Goal: Check status

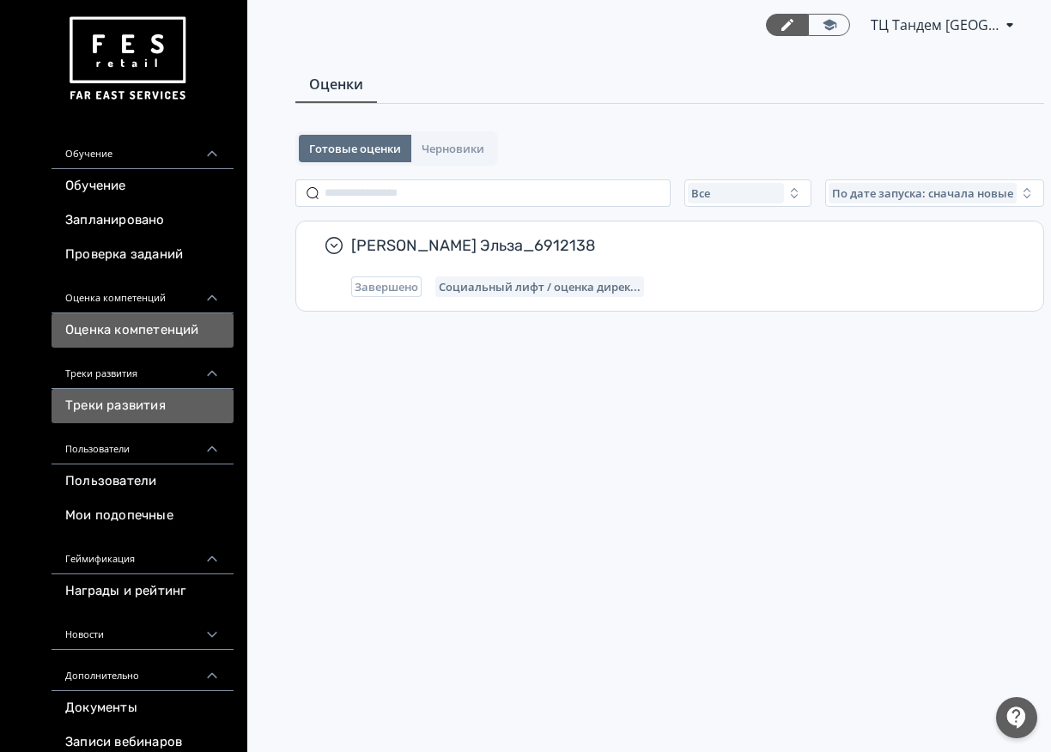
click at [128, 399] on link "Треки развития" at bounding box center [143, 406] width 182 height 34
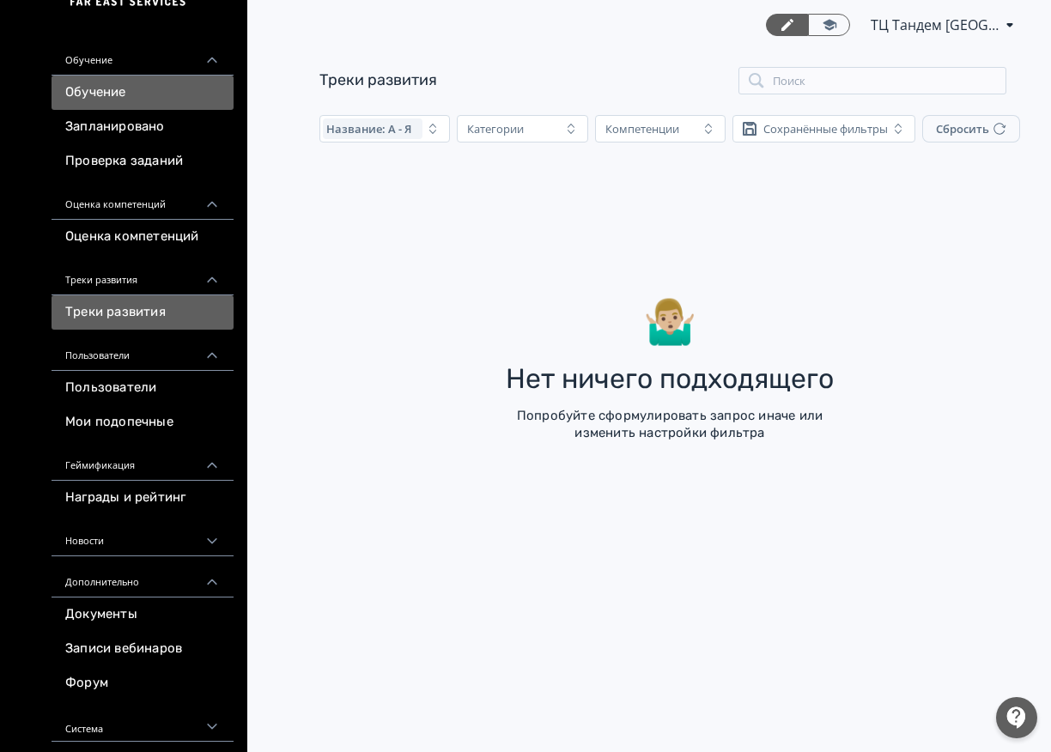
click at [132, 97] on link "Обучение" at bounding box center [143, 93] width 182 height 34
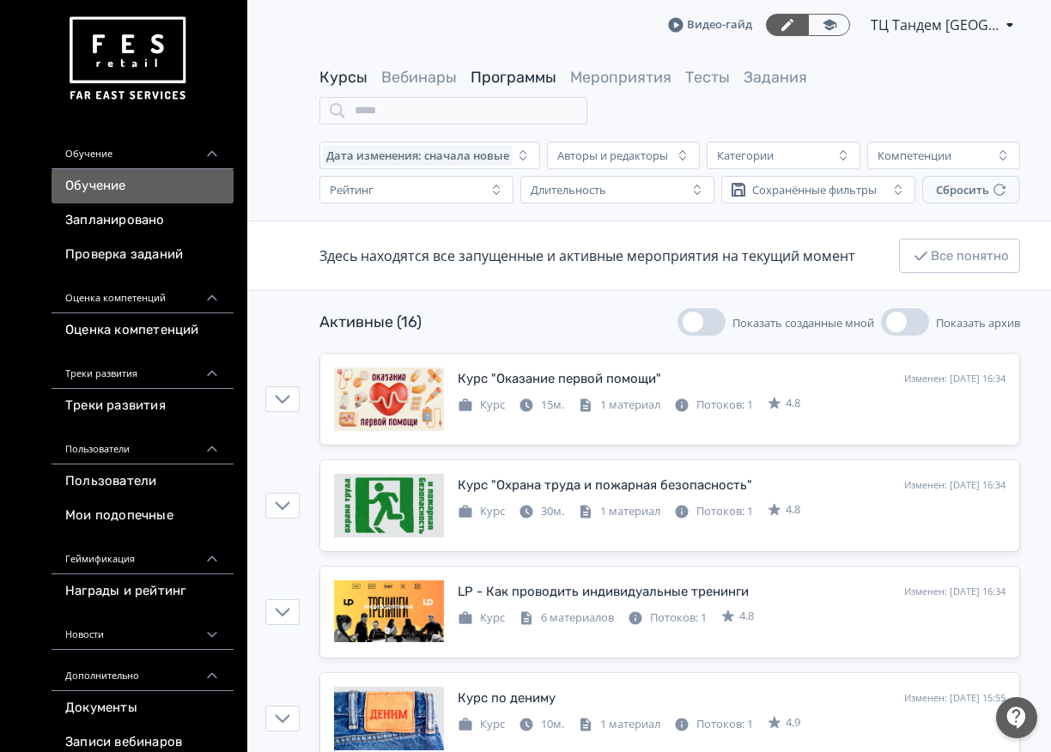
click at [484, 80] on link "Программы" at bounding box center [514, 77] width 86 height 19
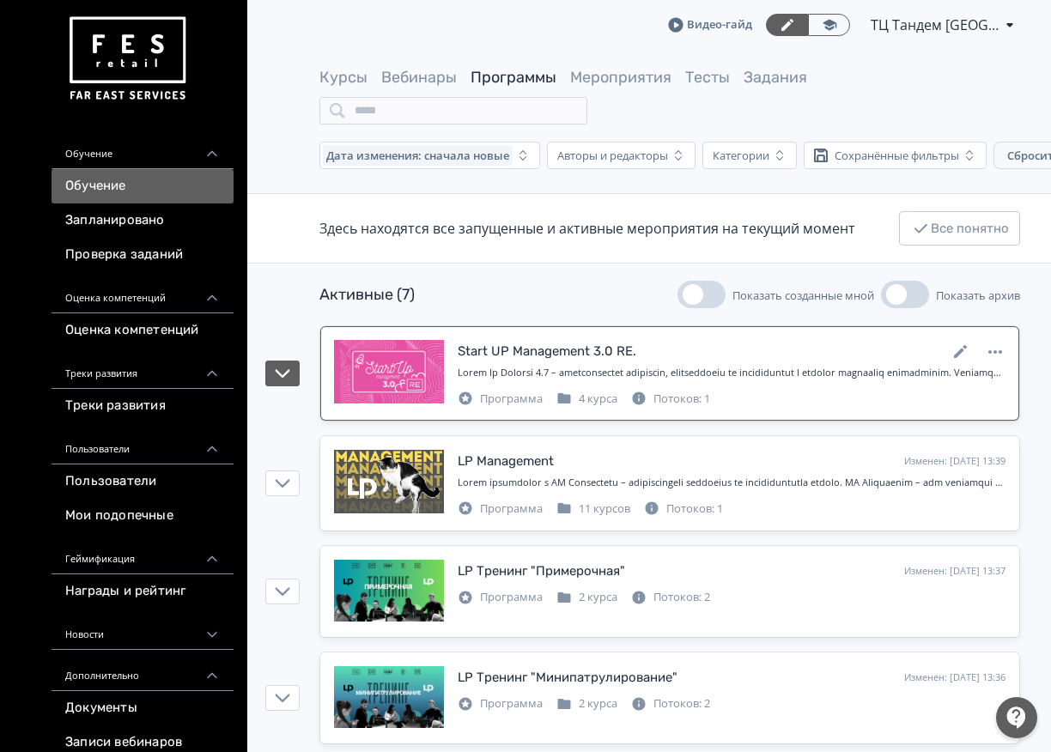
click at [535, 372] on div at bounding box center [732, 373] width 548 height 15
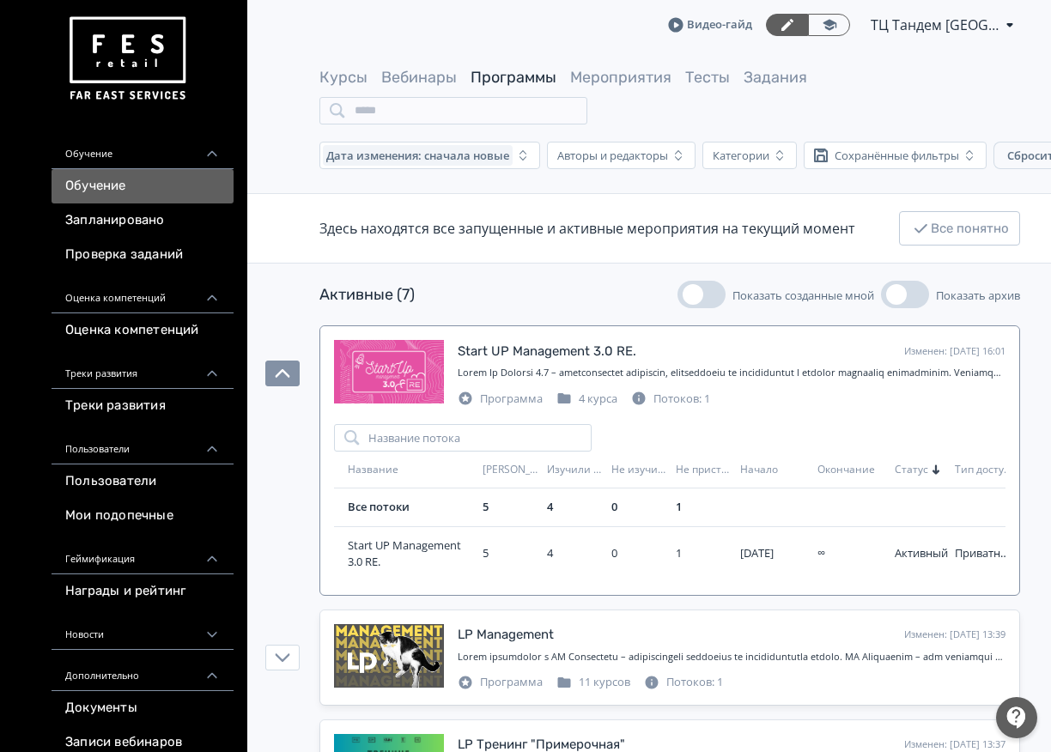
scroll to position [172, 0]
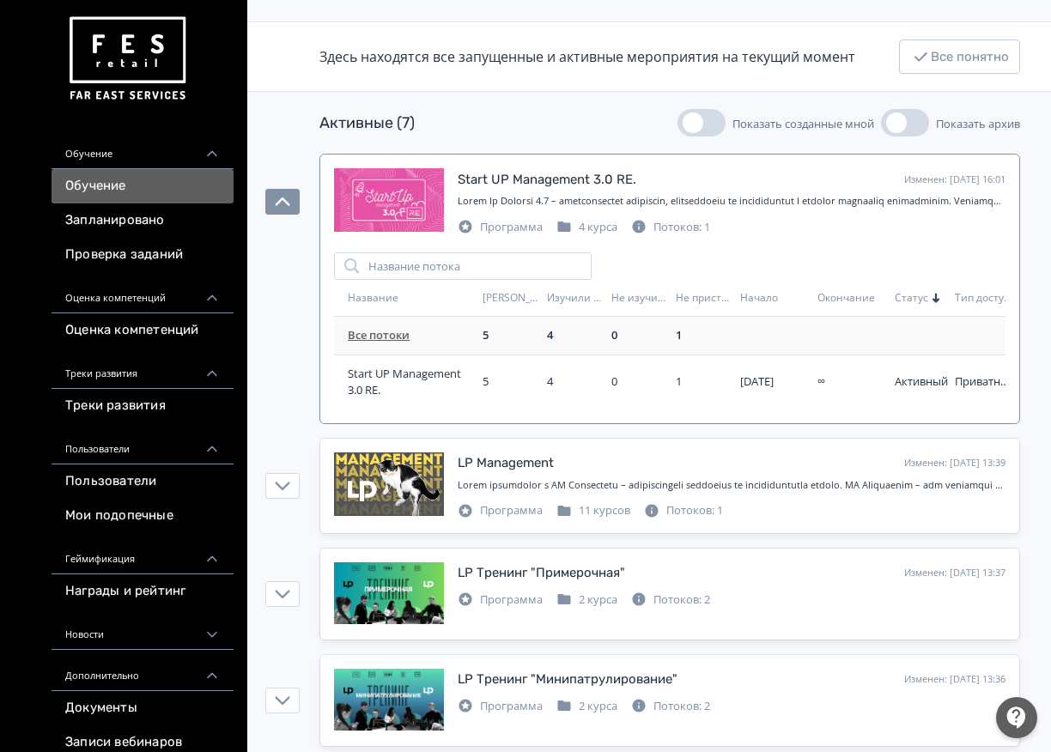
click at [393, 331] on link "Все потоки" at bounding box center [379, 334] width 62 height 15
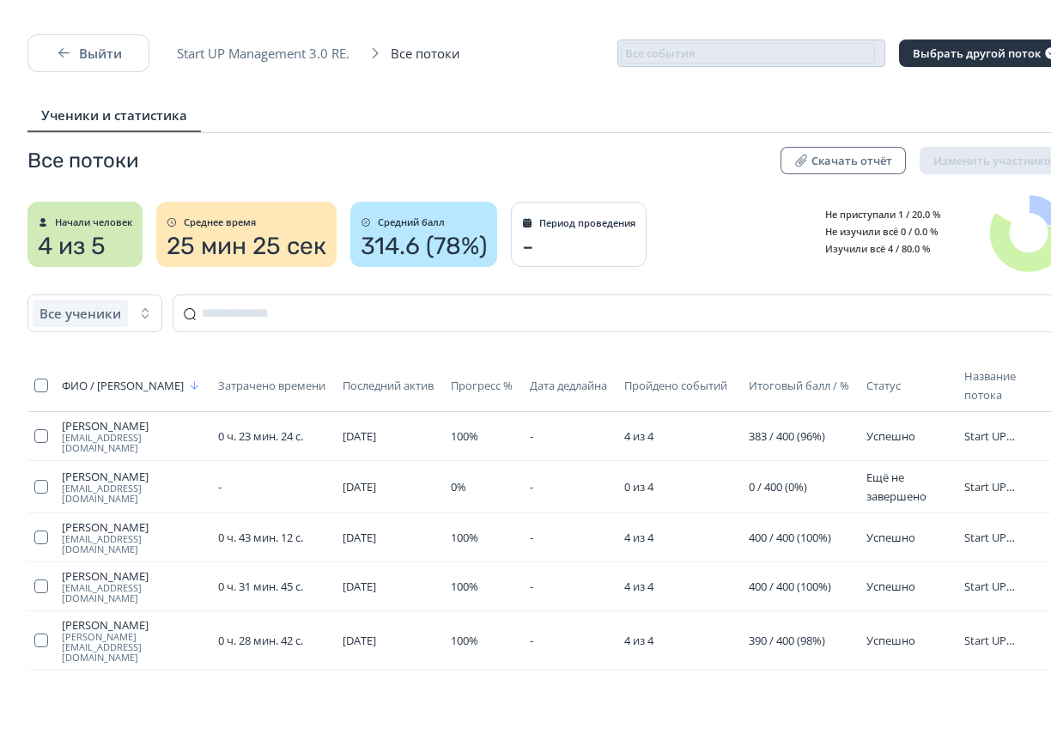
scroll to position [15, 0]
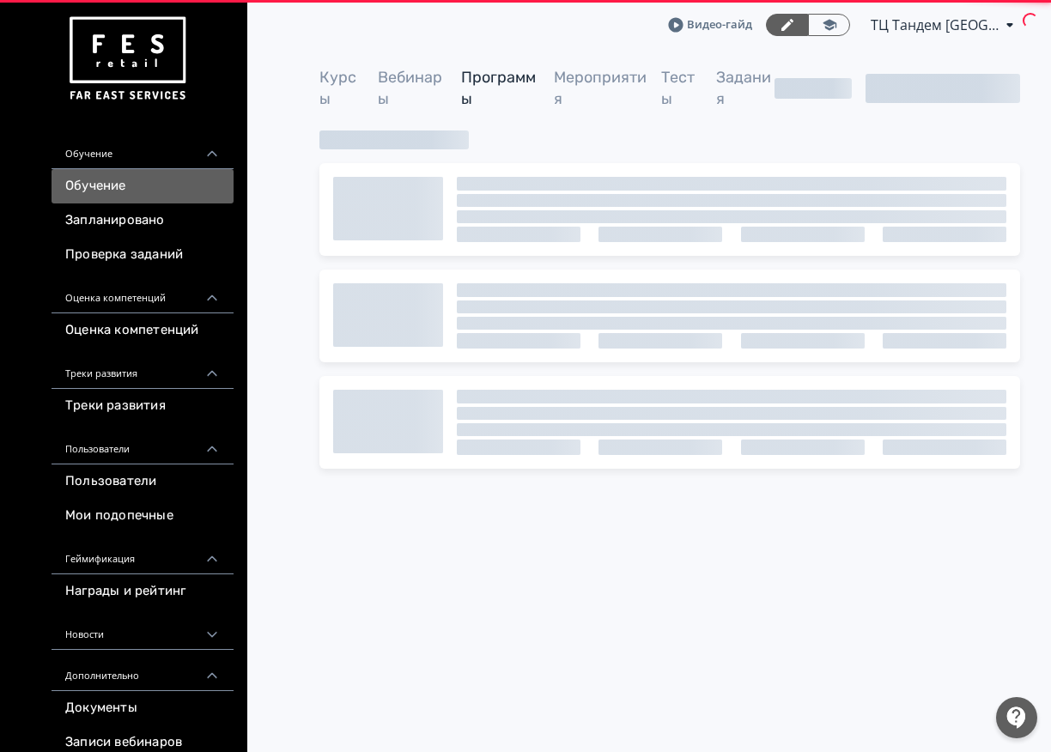
scroll to position [7, 0]
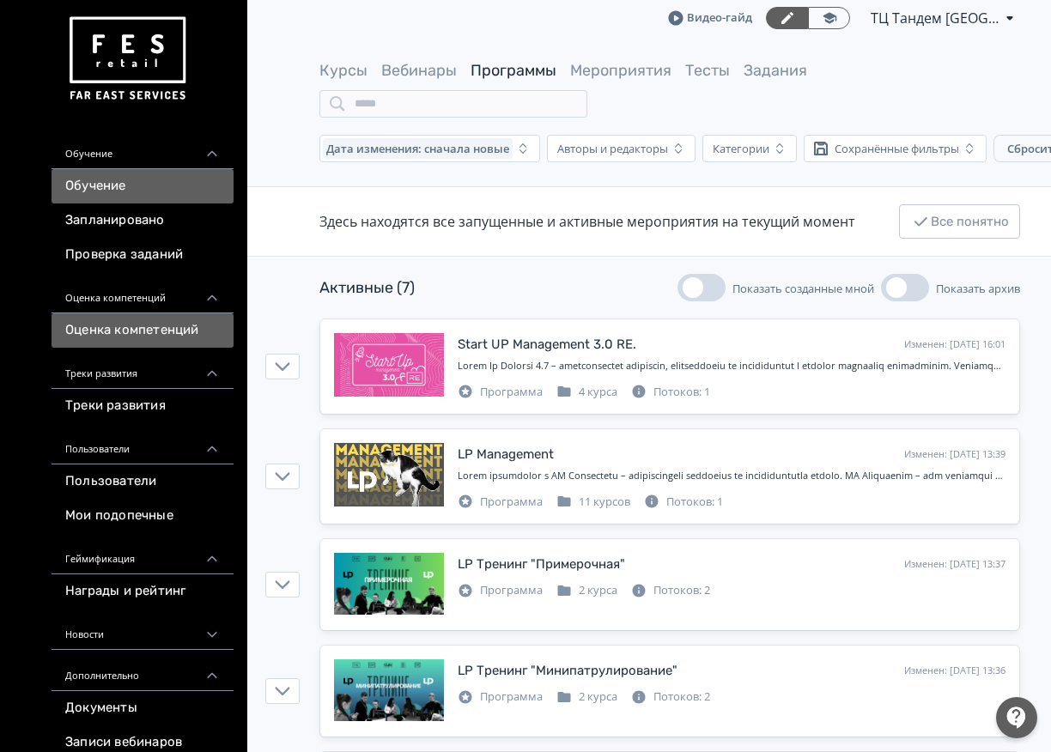
click at [179, 324] on link "Оценка компетенций" at bounding box center [143, 330] width 182 height 34
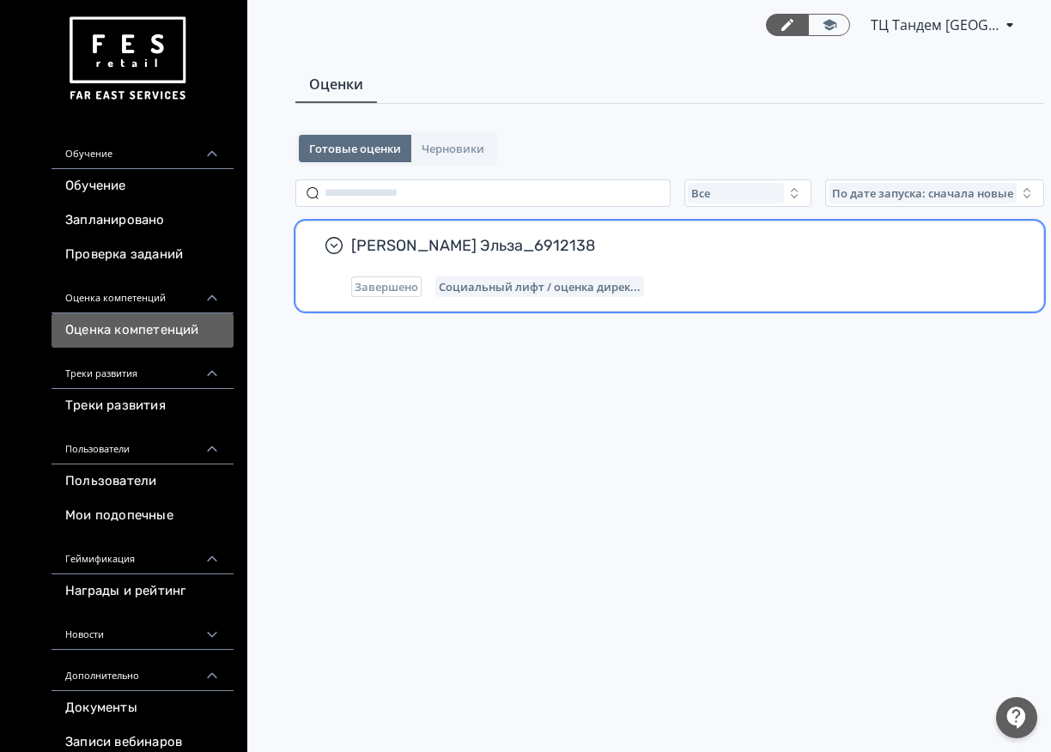
click at [827, 295] on div "Завершено Социальный лифт / оценка дирек..." at bounding box center [683, 286] width 665 height 21
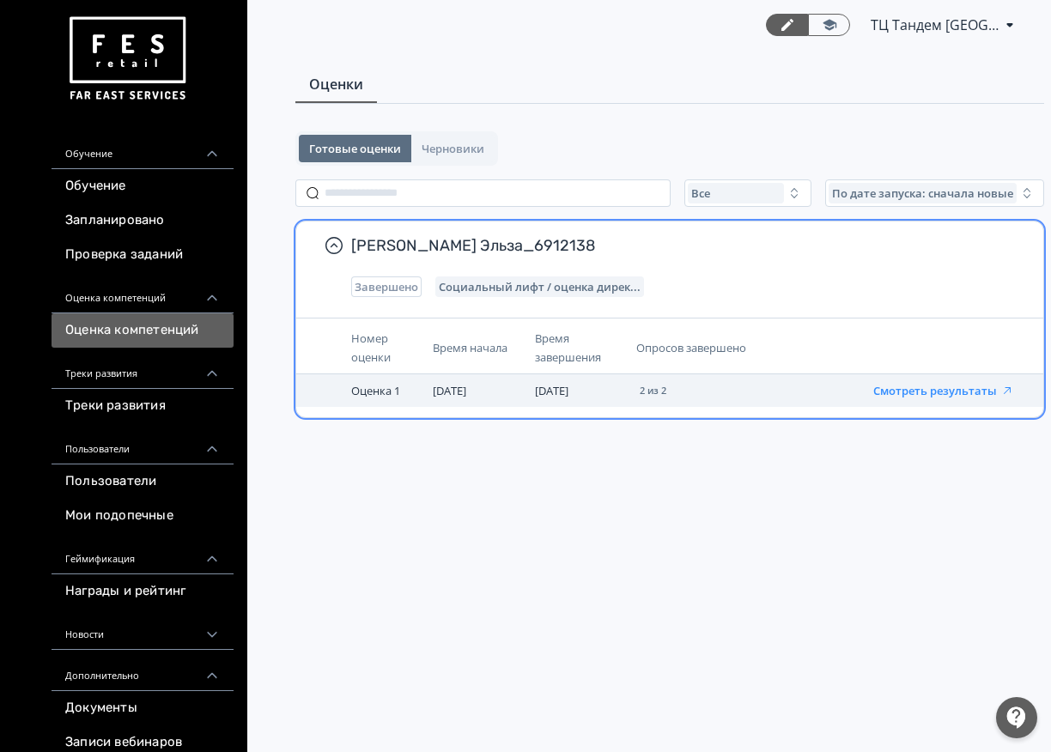
click at [911, 394] on button "Смотреть результаты" at bounding box center [943, 391] width 141 height 14
